Goal: Transaction & Acquisition: Obtain resource

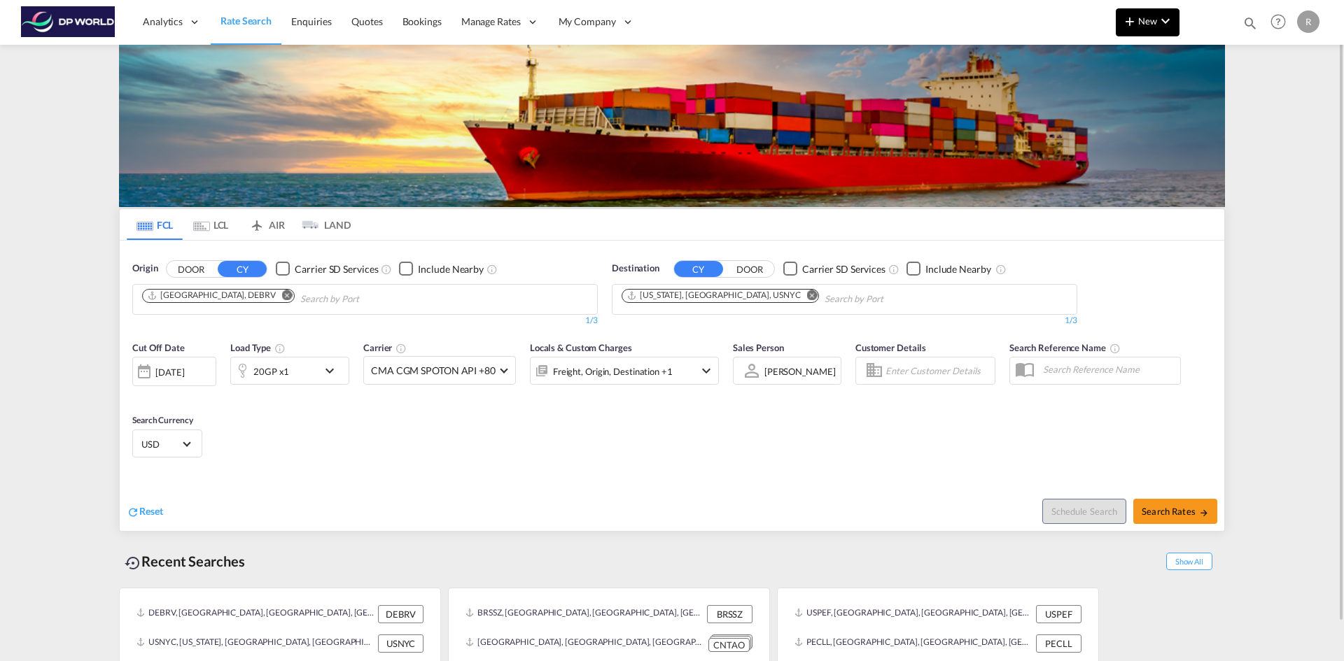
click at [1122, 23] on md-icon "icon-plus 400-fg" at bounding box center [1129, 21] width 17 height 17
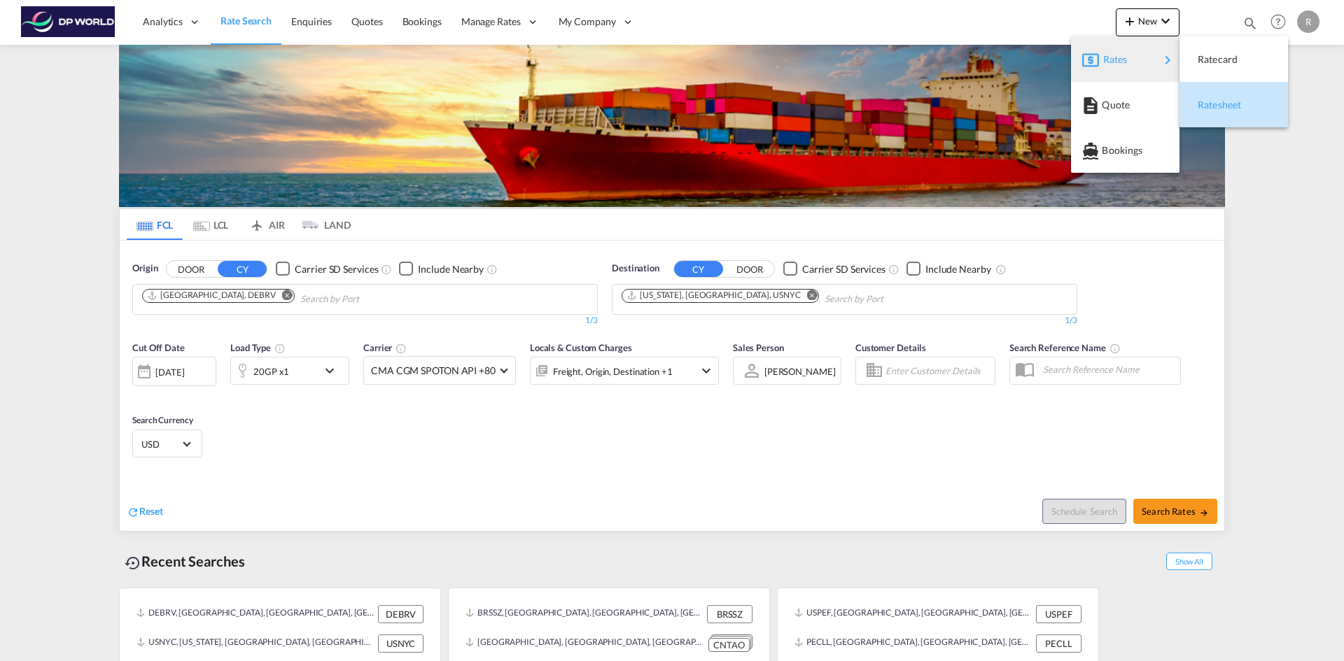
click at [1202, 99] on span "Ratesheet" at bounding box center [1204, 105] width 15 height 28
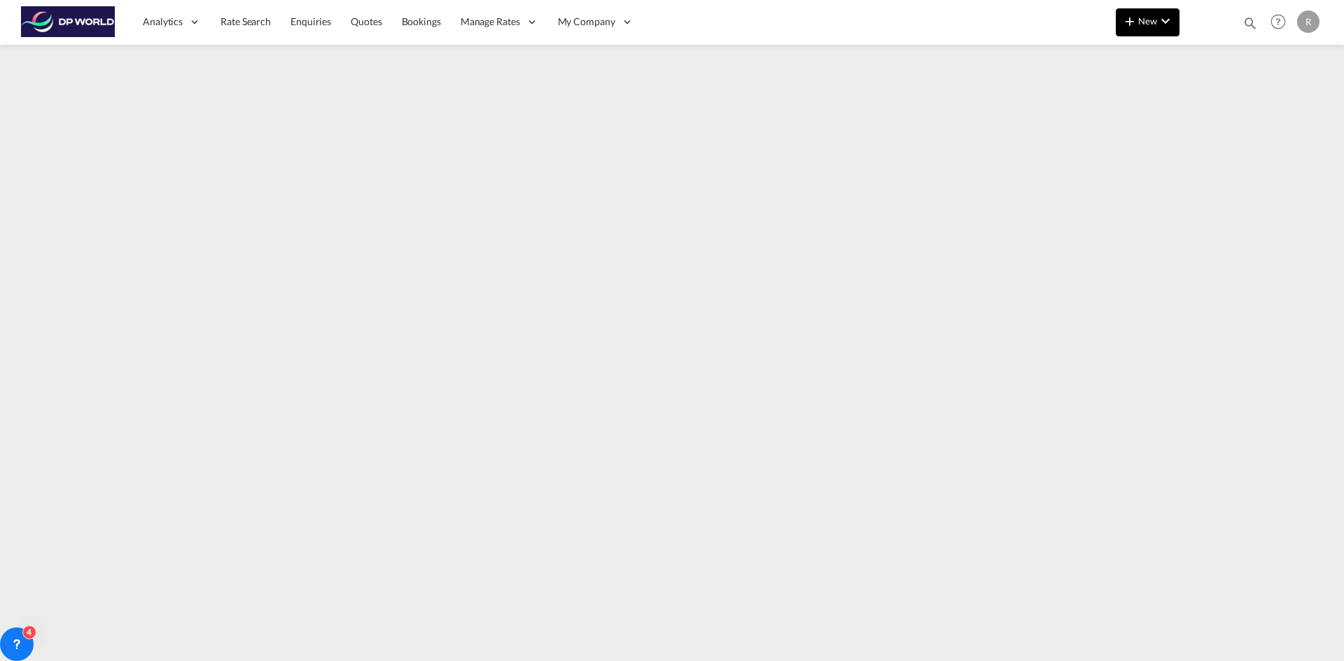
click at [1138, 24] on span "New" at bounding box center [1147, 20] width 52 height 11
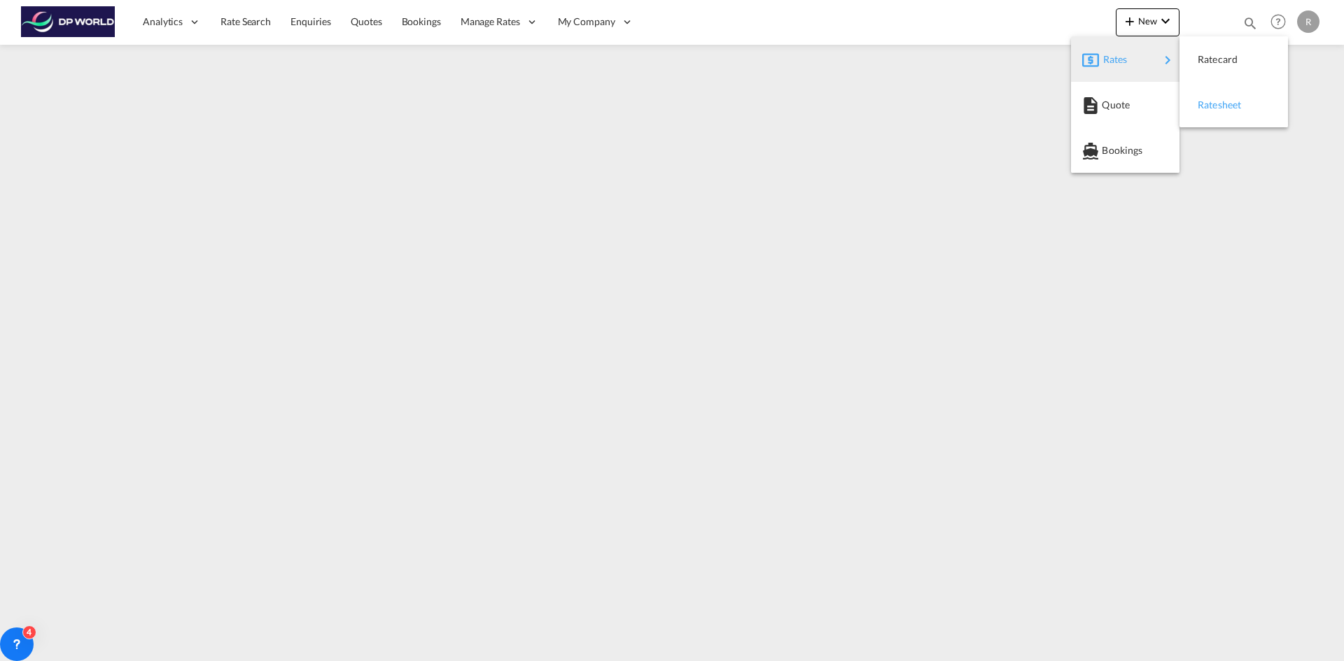
click at [1208, 108] on span "Ratesheet" at bounding box center [1204, 105] width 15 height 28
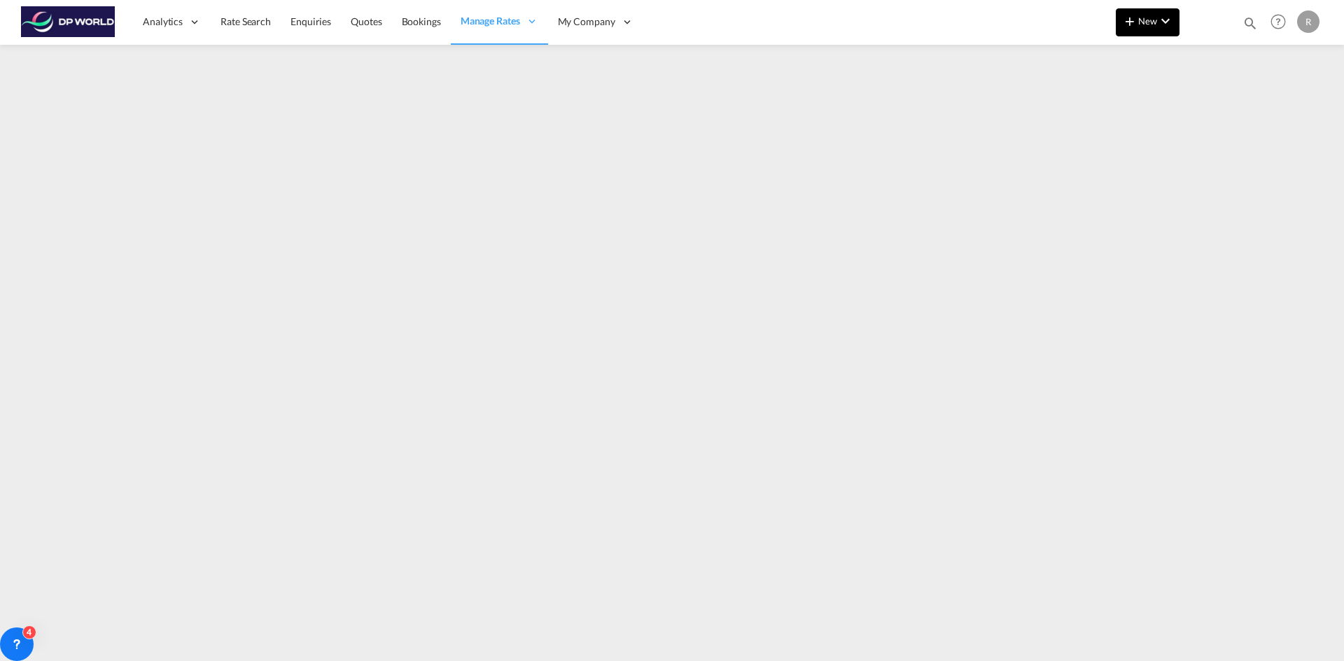
click at [1172, 20] on md-icon "icon-chevron-down" at bounding box center [1165, 21] width 17 height 17
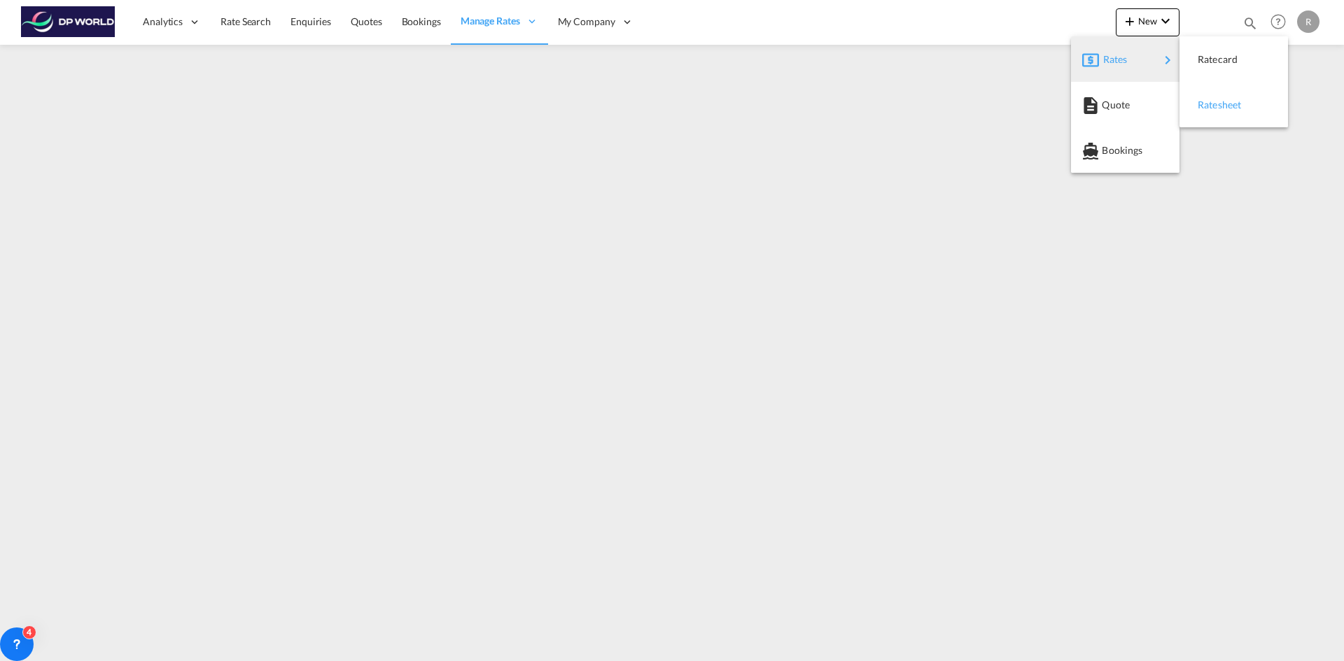
click at [1213, 105] on span "Ratesheet" at bounding box center [1204, 105] width 15 height 28
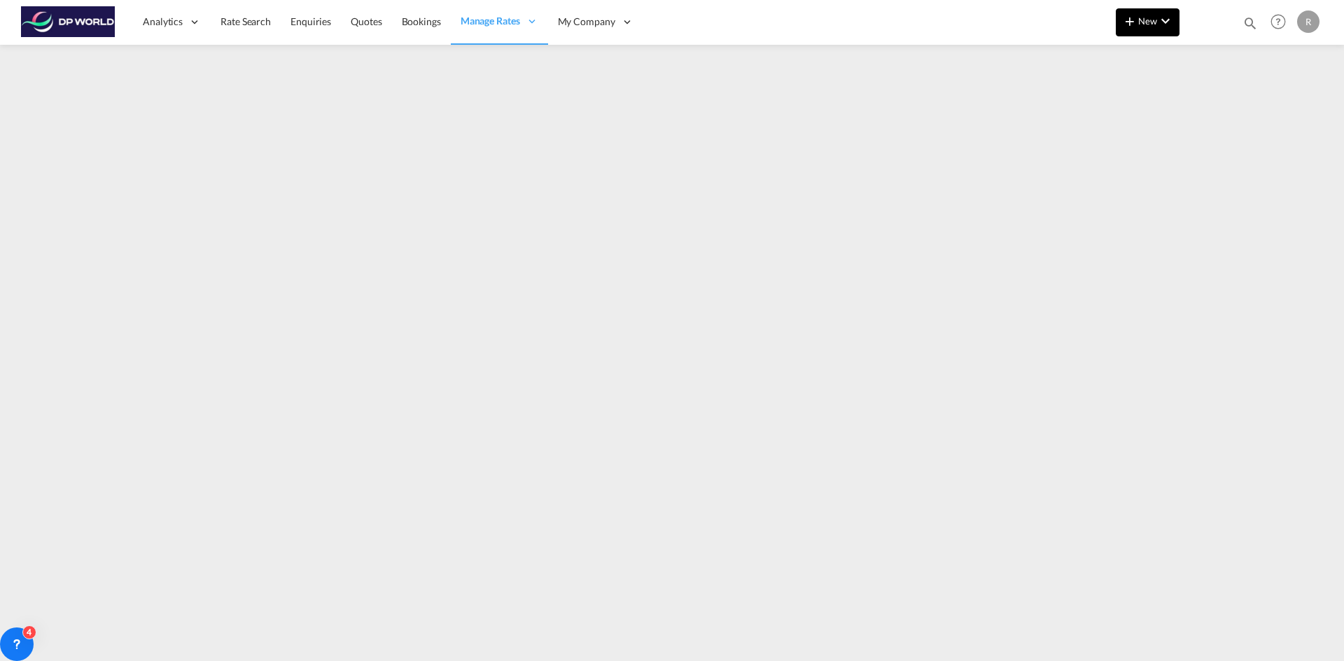
click at [1123, 16] on md-icon "icon-plus 400-fg" at bounding box center [1129, 21] width 17 height 17
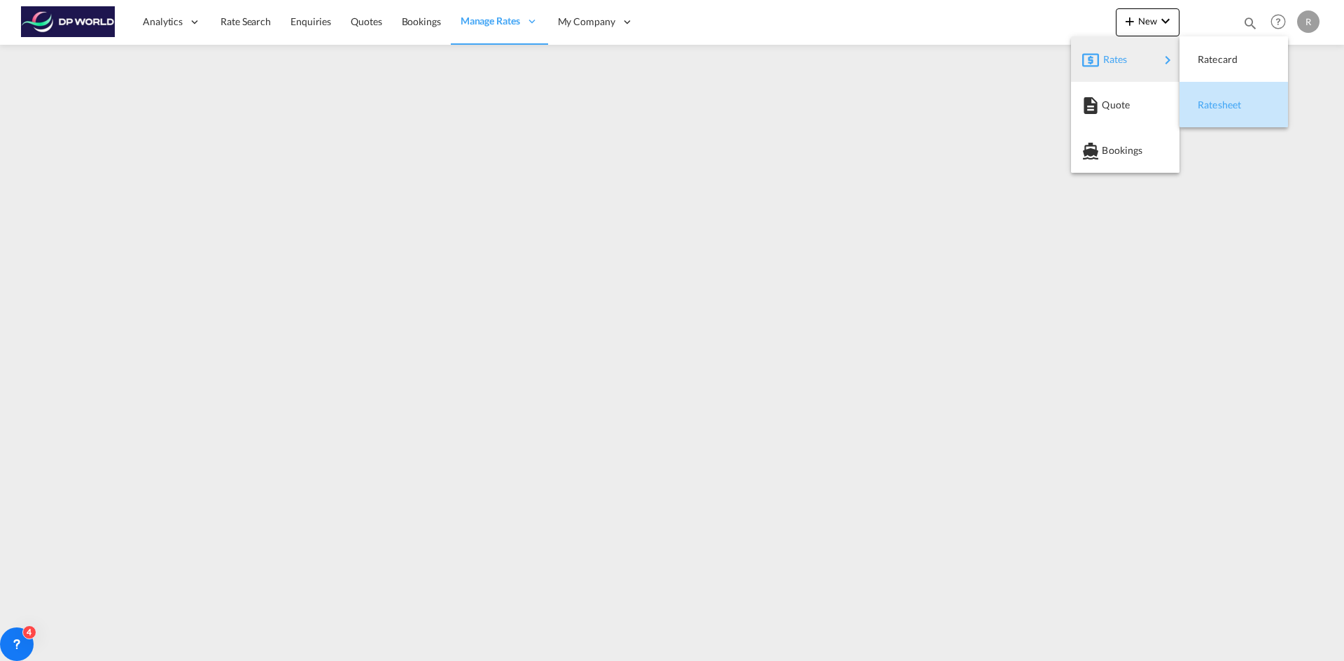
click at [1213, 109] on span "Ratesheet" at bounding box center [1204, 105] width 15 height 28
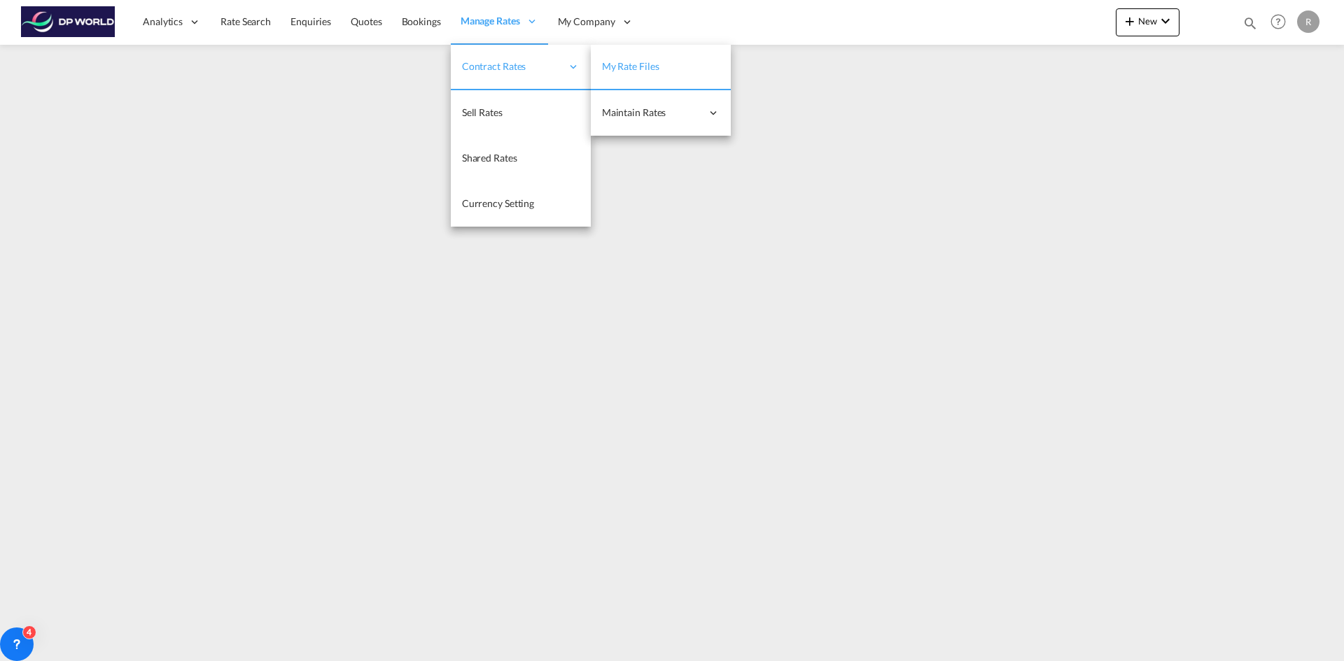
click at [638, 68] on span "My Rate Files" at bounding box center [630, 66] width 57 height 12
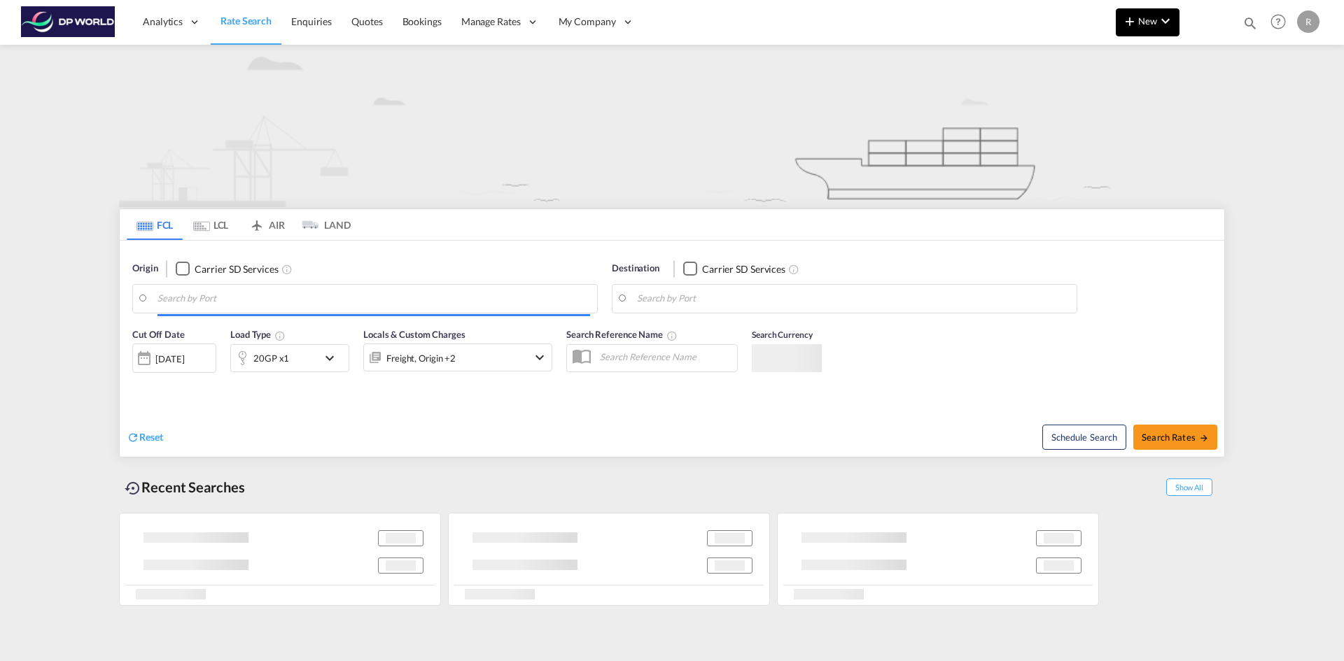
click at [1164, 22] on md-icon "icon-chevron-down" at bounding box center [1165, 21] width 17 height 17
type input "[GEOGRAPHIC_DATA], DEBRV"
type input "[US_STATE], [GEOGRAPHIC_DATA], USNYC"
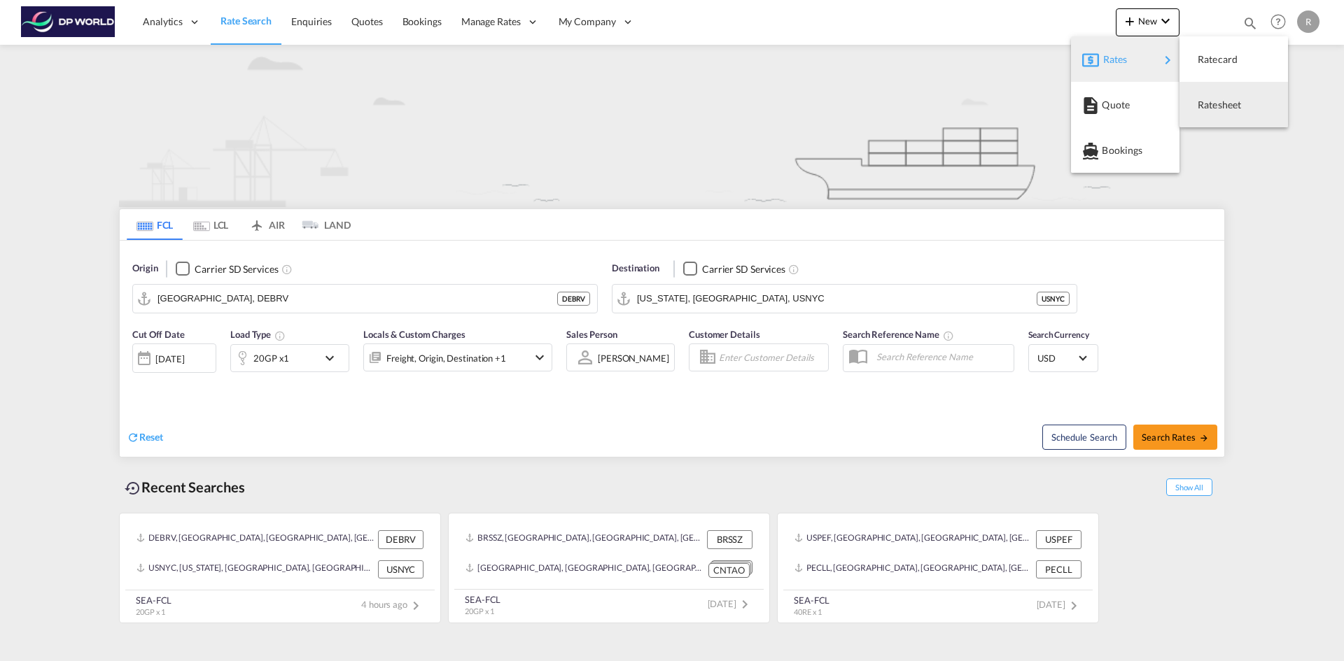
click at [1218, 111] on div "Ratesheet" at bounding box center [1223, 104] width 52 height 35
